Goal: Task Accomplishment & Management: Manage account settings

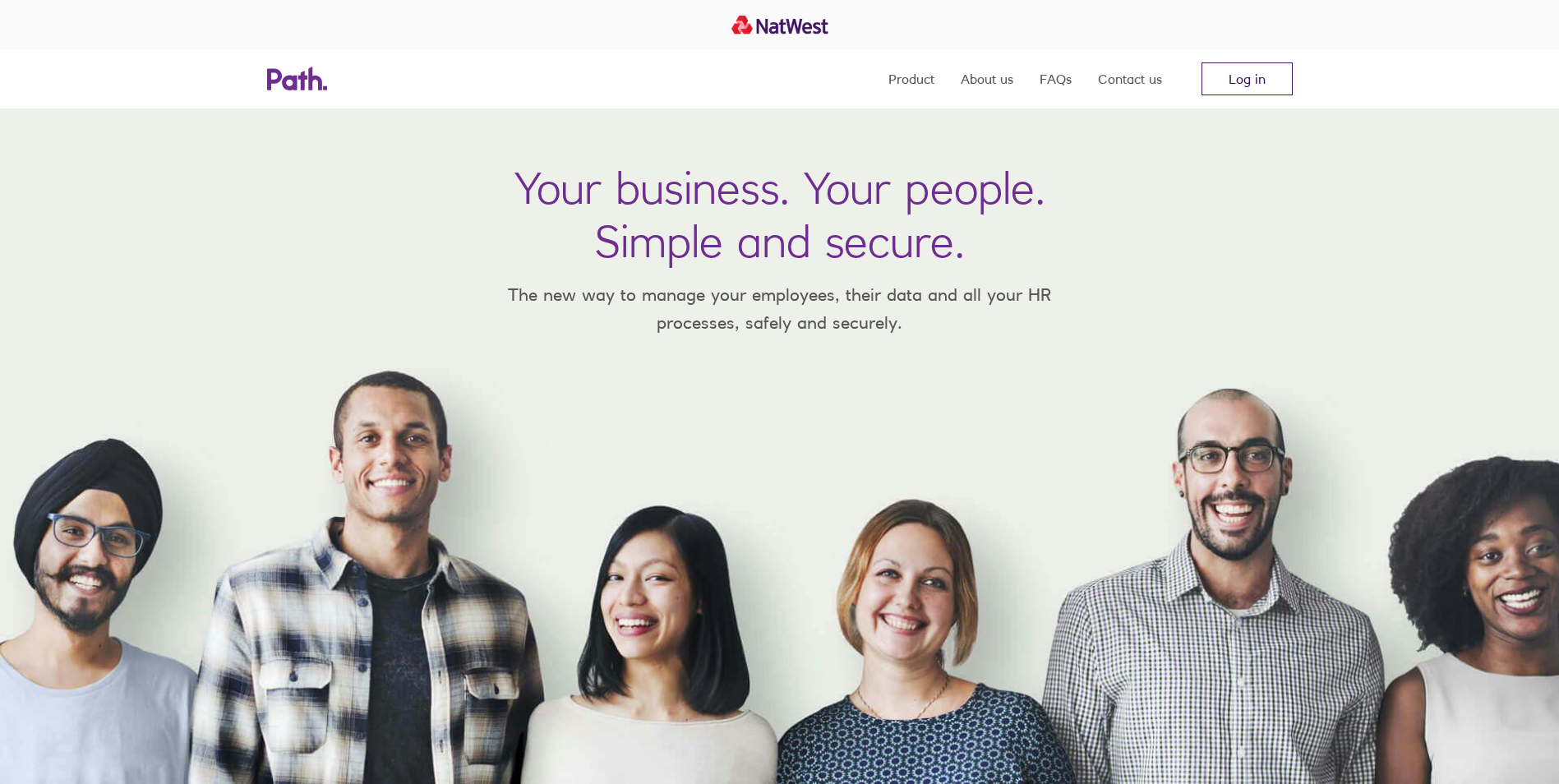
click at [1222, 91] on link "Log in" at bounding box center [1247, 78] width 91 height 33
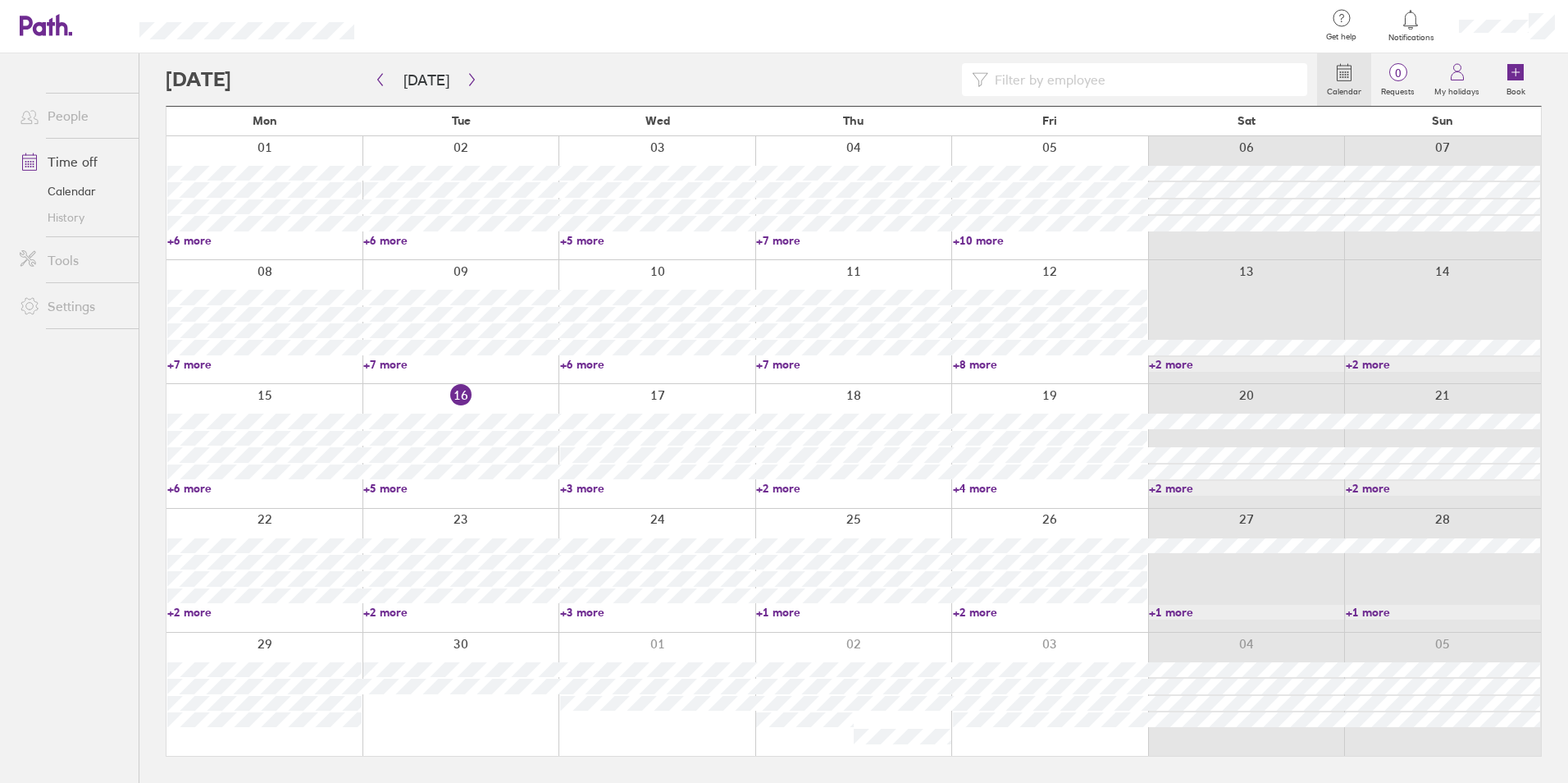
click at [392, 482] on link "+5 more" at bounding box center [460, 488] width 195 height 15
click at [0, 585] on html "Get help FAQs Contact us Notifications My profile Sign out People Time off Cale…" at bounding box center [784, 391] width 1568 height 783
click at [561, 28] on div at bounding box center [843, 27] width 927 height 53
